Goal: Information Seeking & Learning: Learn about a topic

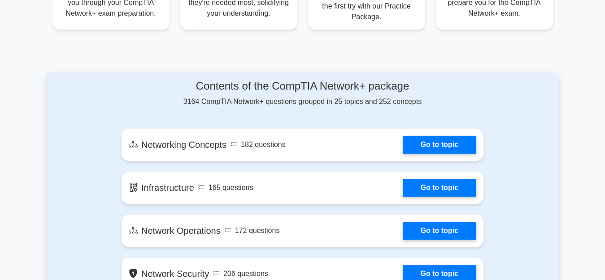
scroll to position [493, 0]
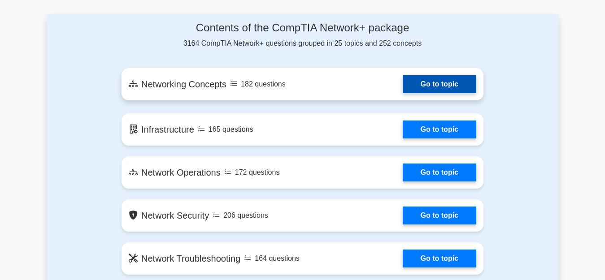
click at [419, 82] on link "Go to topic" at bounding box center [440, 84] width 74 height 18
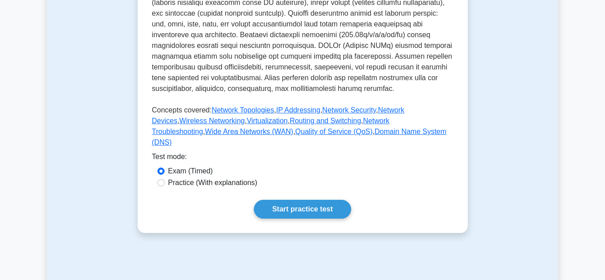
scroll to position [359, 0]
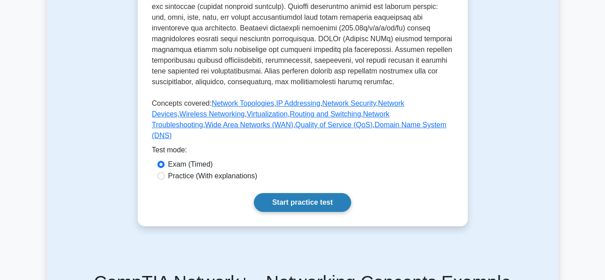
click at [277, 208] on link "Start practice test" at bounding box center [302, 202] width 97 height 19
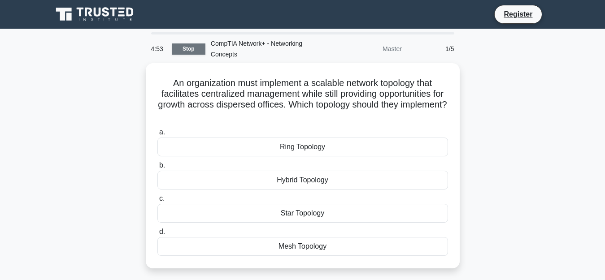
click at [191, 46] on link "Stop" at bounding box center [189, 49] width 34 height 11
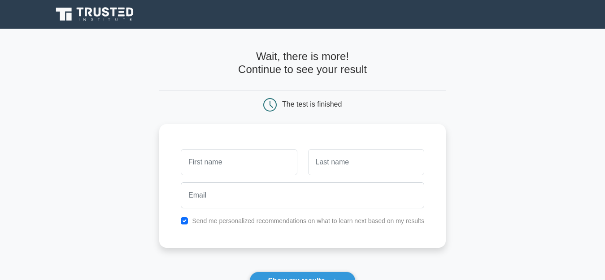
scroll to position [90, 0]
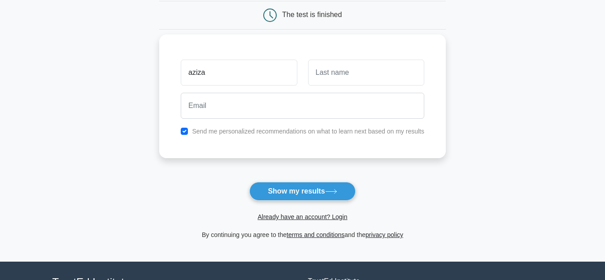
type input "aziza"
drag, startPoint x: 334, startPoint y: 69, endPoint x: 332, endPoint y: 74, distance: 4.7
click at [333, 72] on input "text" at bounding box center [366, 73] width 116 height 26
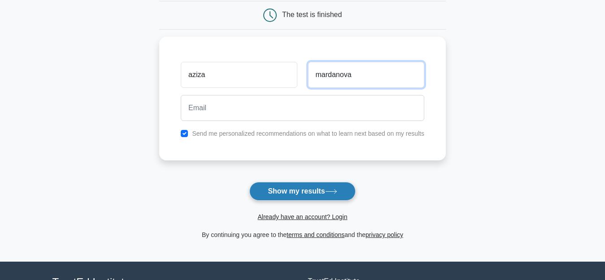
type input "mardanova"
click at [299, 188] on button "Show my results" at bounding box center [302, 191] width 106 height 19
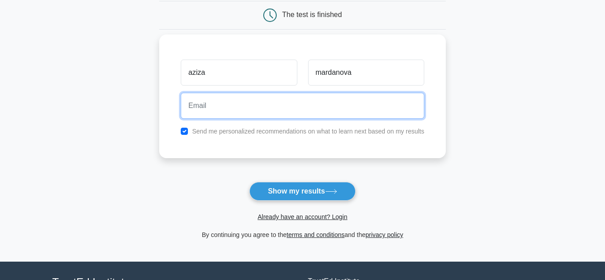
click at [261, 109] on input "email" at bounding box center [303, 106] width 244 height 26
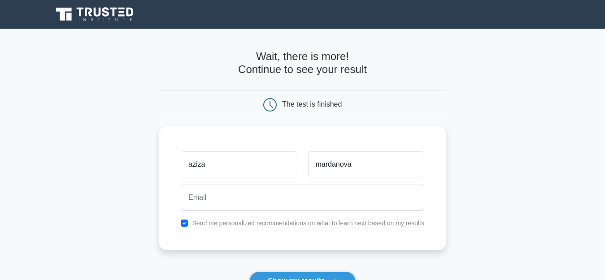
click at [347, 93] on div "The test is finished" at bounding box center [302, 105] width 287 height 29
drag, startPoint x: 335, startPoint y: 97, endPoint x: 330, endPoint y: 100, distance: 5.4
click at [333, 99] on div "The test is finished" at bounding box center [302, 105] width 287 height 29
click at [329, 103] on div "The test is finished" at bounding box center [312, 104] width 60 height 8
